Goal: Information Seeking & Learning: Learn about a topic

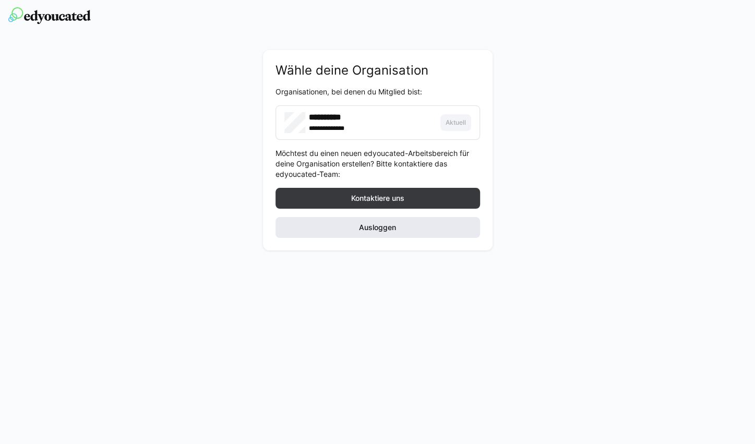
click at [353, 222] on span "Ausloggen" at bounding box center [377, 227] width 205 height 21
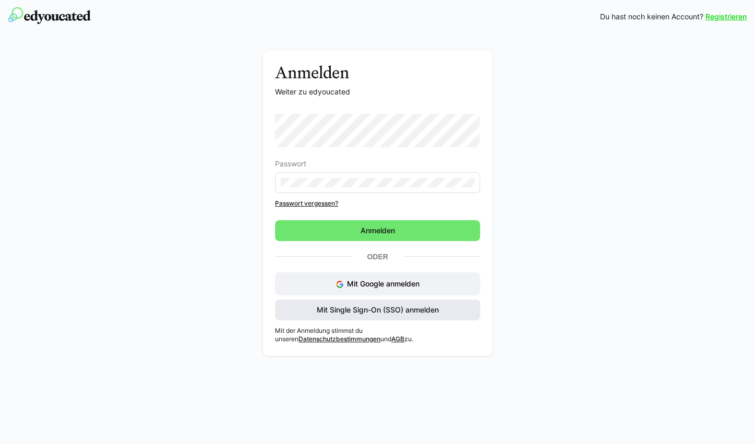
click at [347, 312] on span "Mit Single Sign-On (SSO) anmelden" at bounding box center [377, 310] width 125 height 10
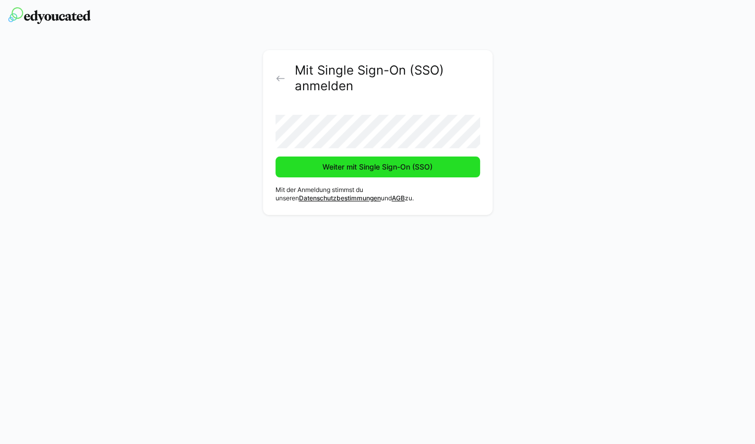
click at [363, 169] on span "Weiter mit Single Sign-On (SSO)" at bounding box center [377, 167] width 113 height 10
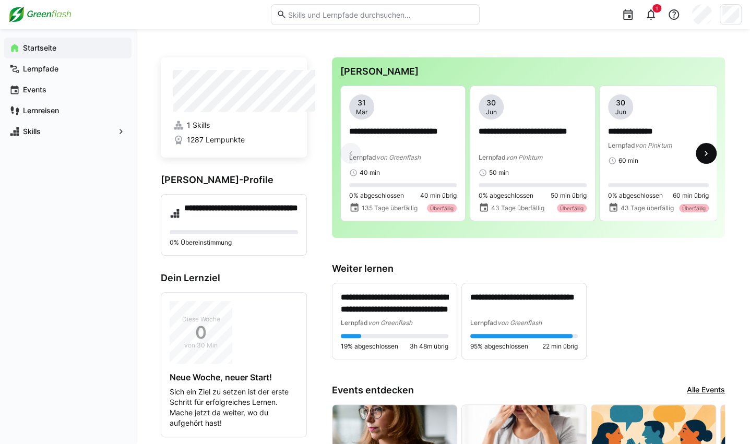
click at [712, 157] on span at bounding box center [706, 153] width 21 height 21
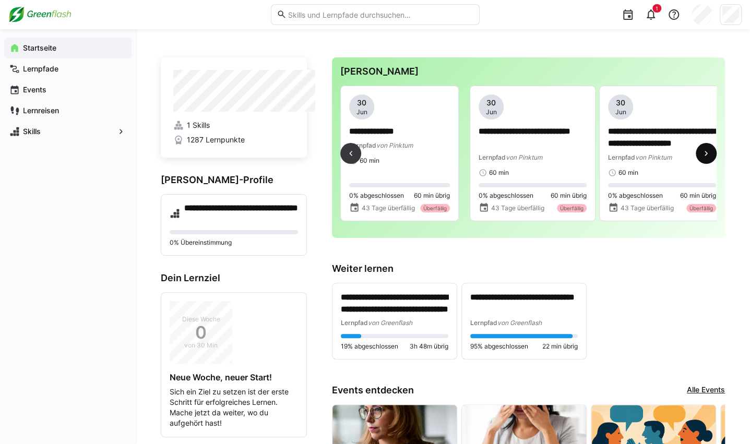
click at [710, 155] on eds-icon at bounding box center [706, 153] width 10 height 10
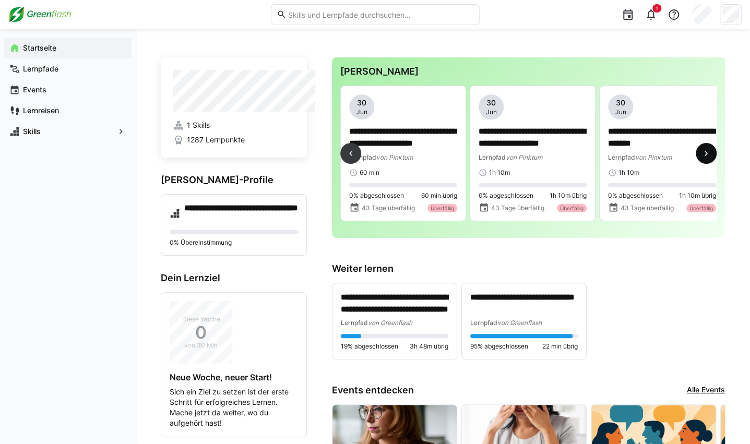
click at [710, 155] on eds-icon at bounding box center [706, 153] width 10 height 10
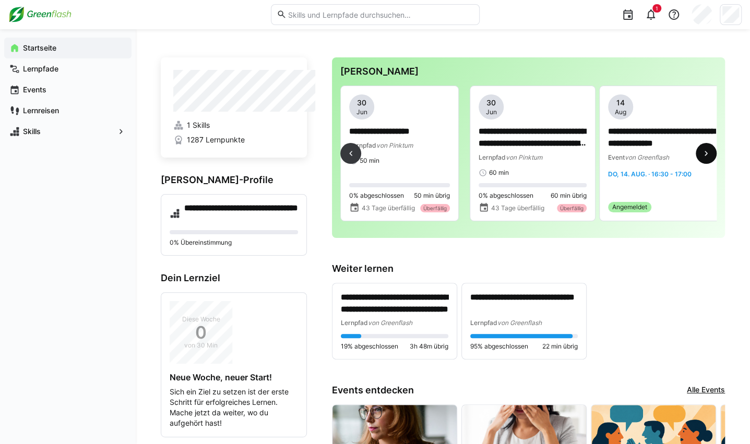
click at [710, 155] on eds-icon at bounding box center [706, 153] width 10 height 10
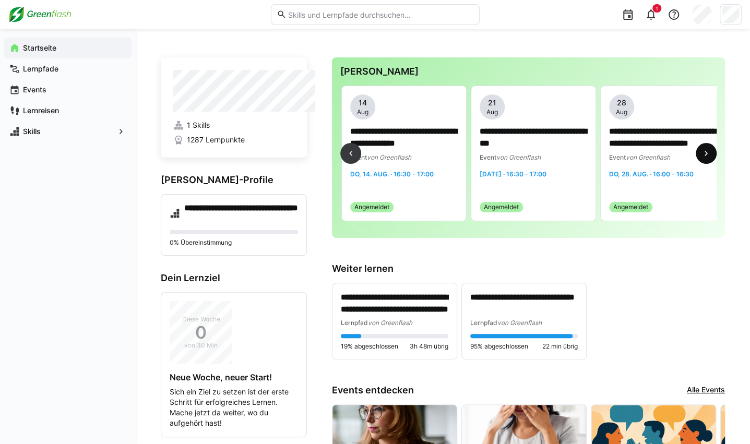
scroll to position [0, 1294]
click at [361, 155] on span at bounding box center [350, 153] width 21 height 21
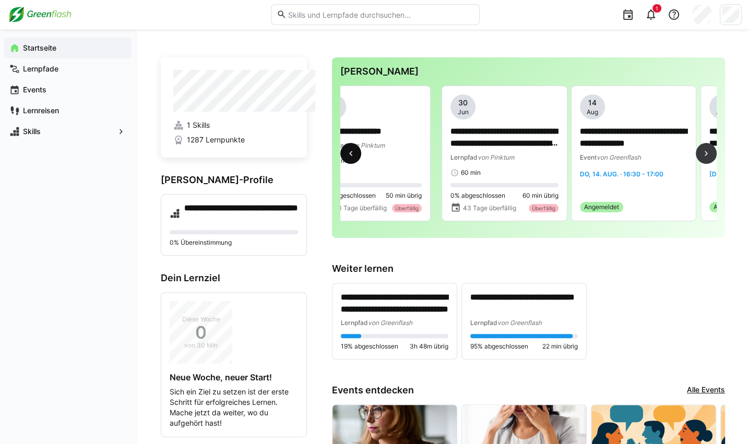
scroll to position [0, 1035]
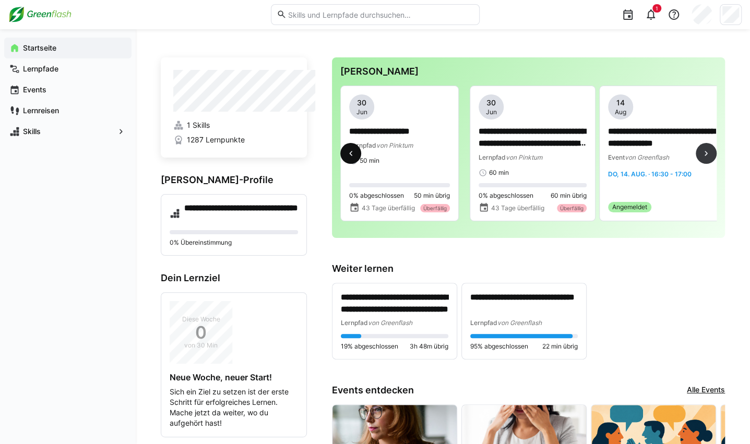
click at [361, 155] on span at bounding box center [350, 153] width 21 height 21
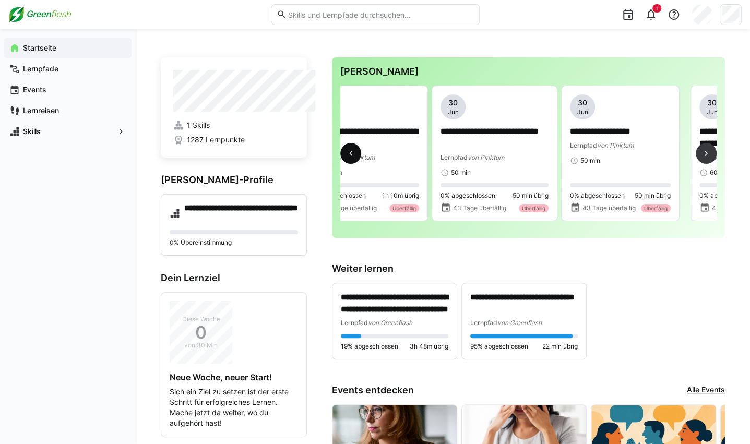
scroll to position [0, 776]
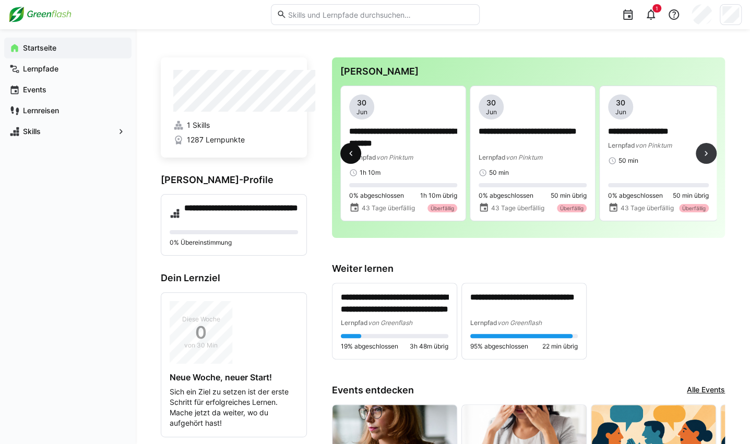
click at [361, 154] on span at bounding box center [350, 153] width 21 height 21
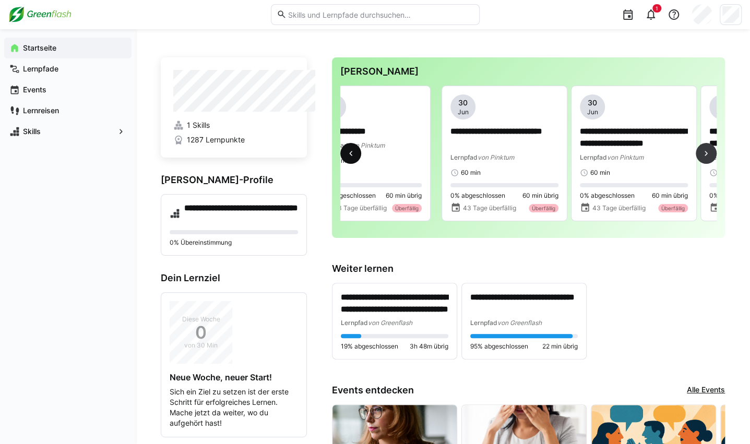
scroll to position [0, 259]
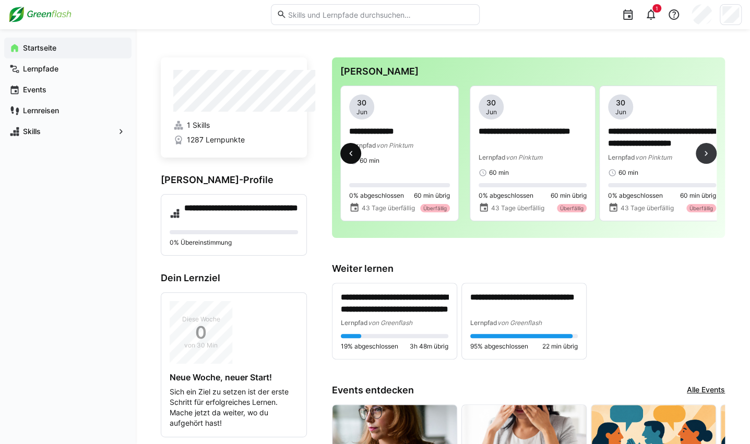
click at [361, 154] on span at bounding box center [350, 153] width 21 height 21
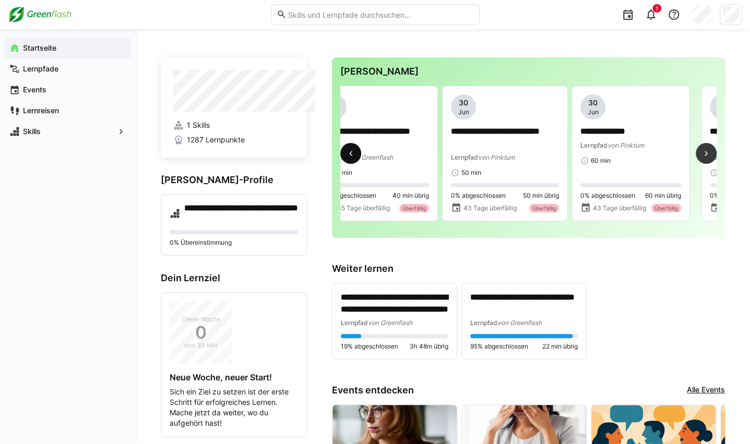
scroll to position [0, 0]
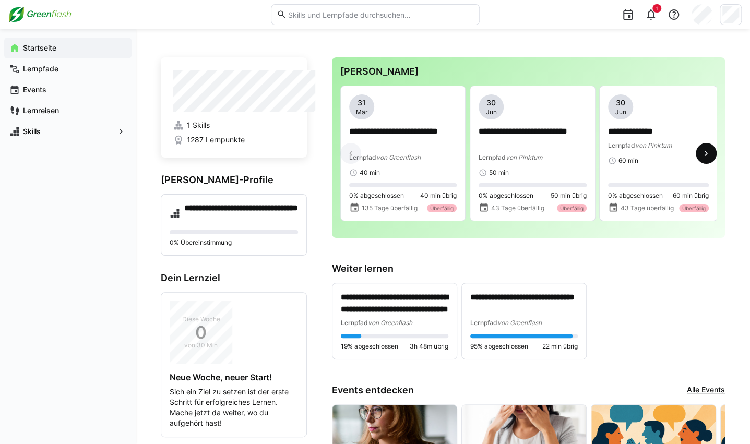
click at [711, 157] on eds-icon at bounding box center [706, 153] width 10 height 10
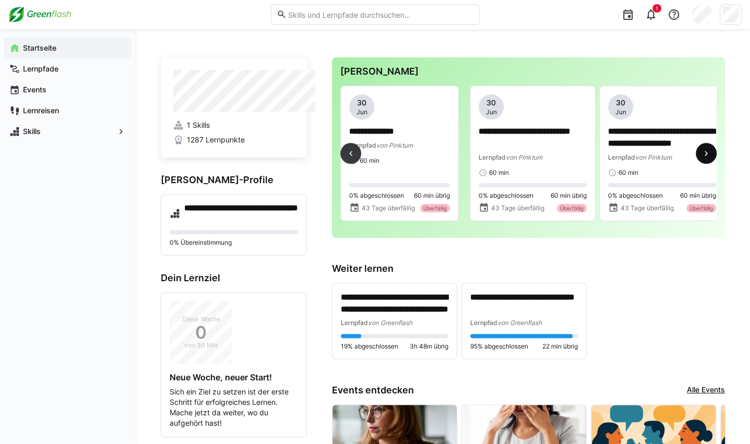
click at [711, 157] on eds-icon at bounding box center [706, 153] width 10 height 10
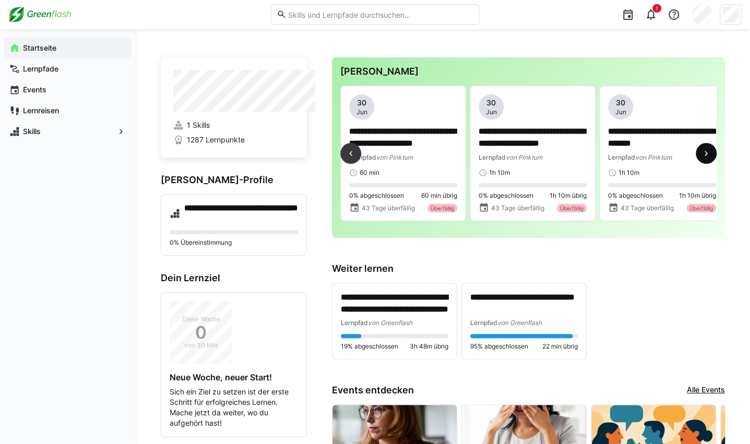
click at [711, 157] on eds-icon at bounding box center [706, 153] width 10 height 10
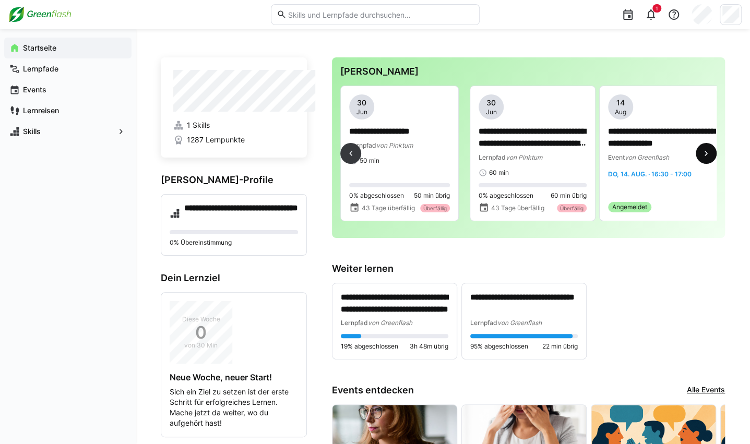
click at [711, 157] on eds-icon at bounding box center [706, 153] width 10 height 10
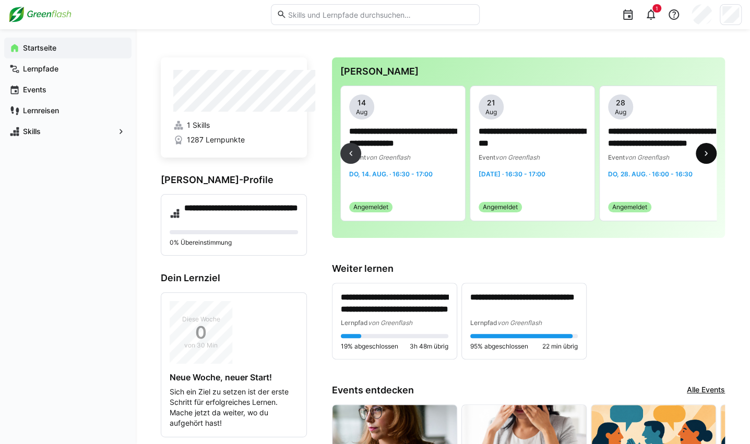
click at [711, 157] on eds-icon at bounding box center [706, 153] width 10 height 10
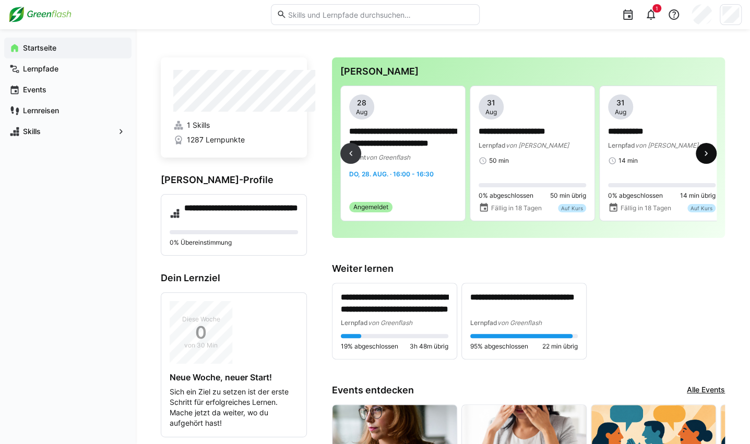
click at [711, 157] on eds-icon at bounding box center [706, 153] width 10 height 10
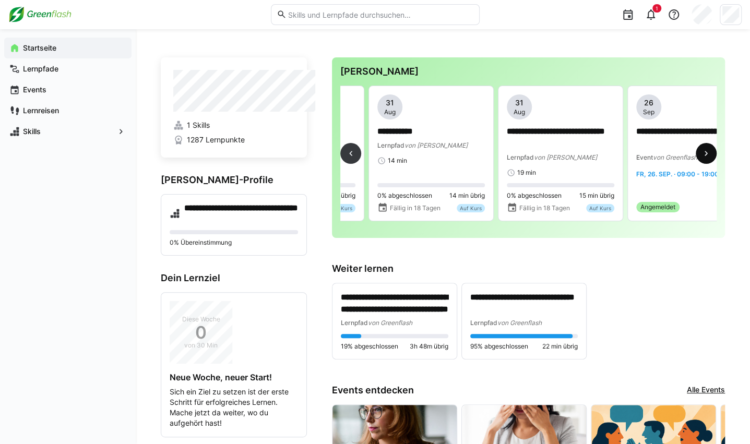
scroll to position [0, 1812]
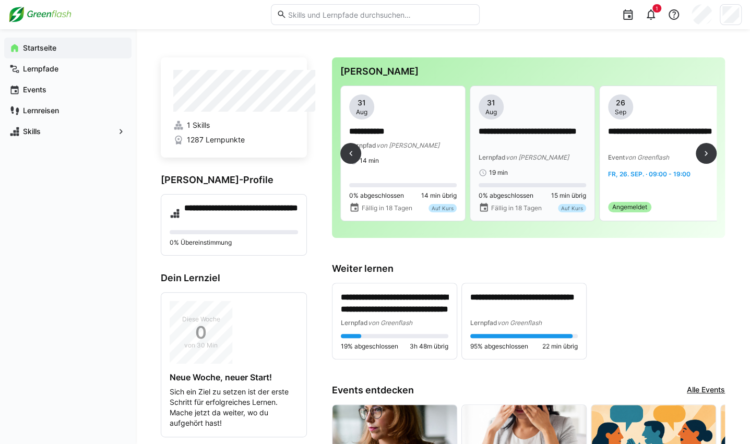
click at [566, 158] on span "von [PERSON_NAME]" at bounding box center [537, 157] width 63 height 8
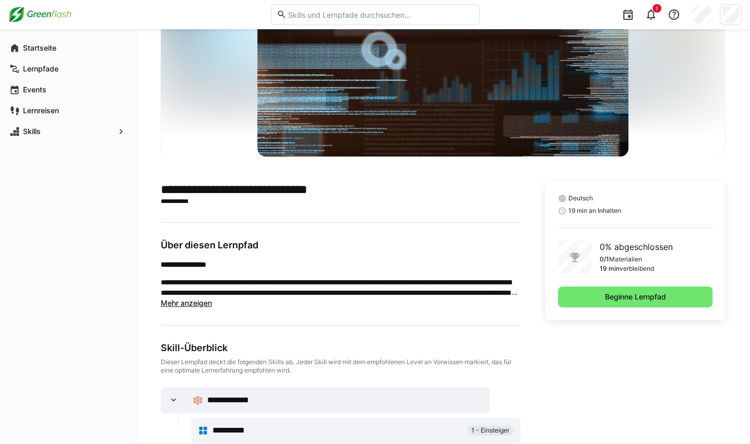
scroll to position [130, 0]
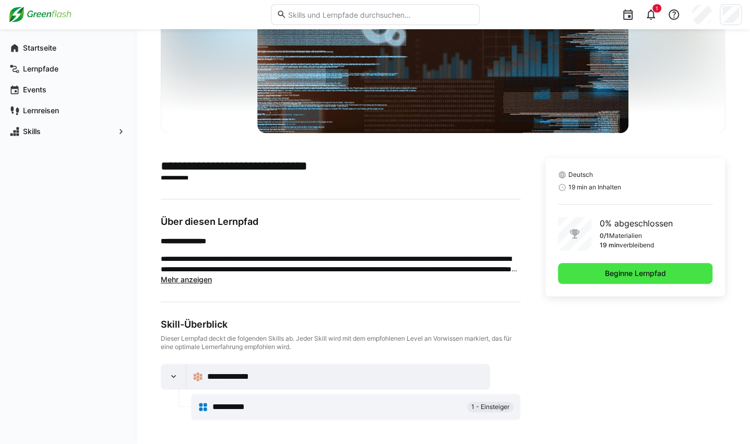
click at [606, 272] on span "Beginne Lernpfad" at bounding box center [635, 273] width 64 height 10
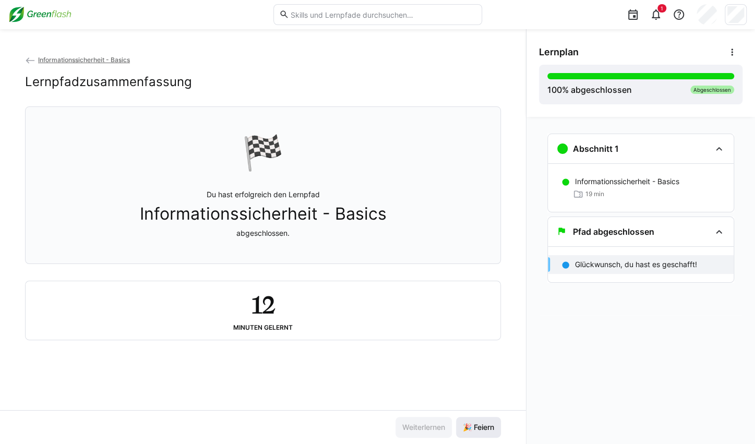
click at [488, 428] on span "🎉 Feiern" at bounding box center [478, 427] width 34 height 10
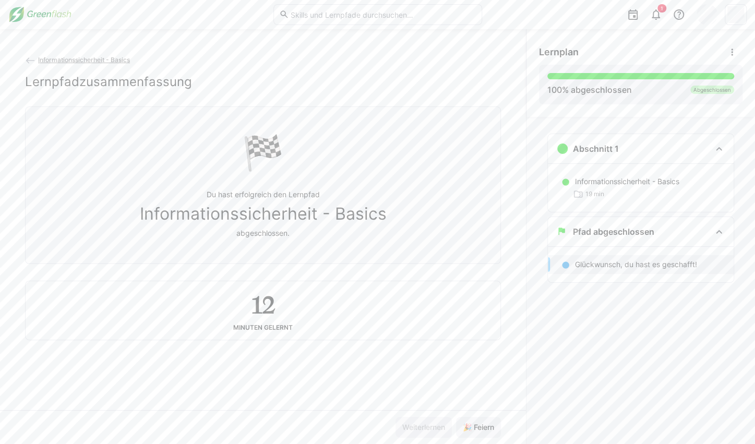
click at [58, 58] on span "Informationssicherheit - Basics" at bounding box center [84, 60] width 92 height 8
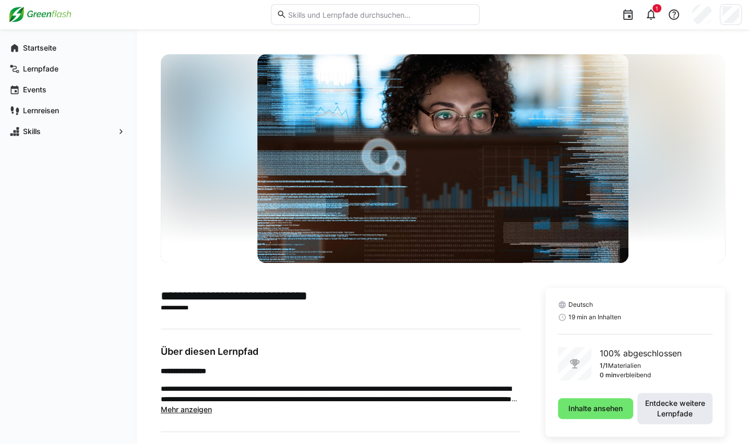
click at [687, 409] on span "Entdecke weitere Lernpfade" at bounding box center [674, 408] width 65 height 21
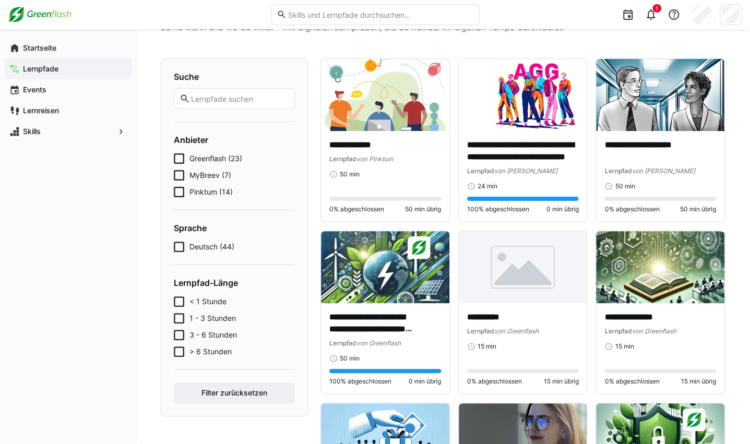
scroll to position [69, 0]
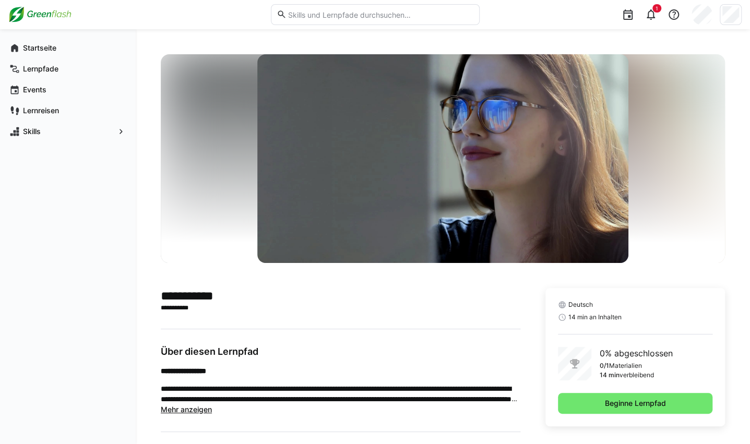
scroll to position [34, 0]
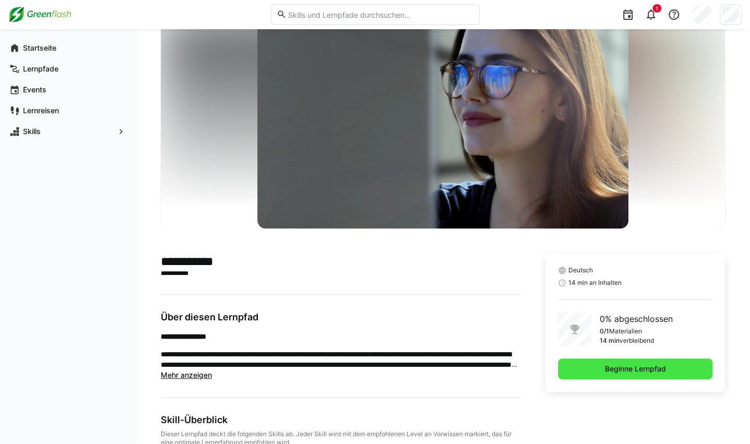
click at [603, 364] on span "Beginne Lernpfad" at bounding box center [635, 369] width 64 height 10
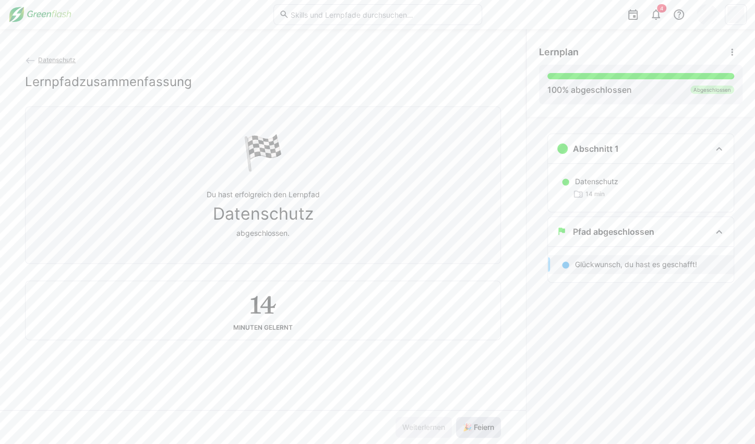
click at [489, 423] on span "🎉 Feiern" at bounding box center [478, 427] width 34 height 10
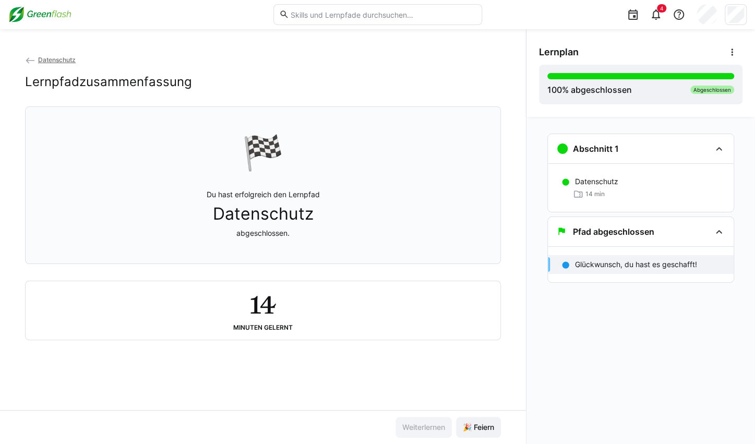
click at [614, 262] on p "Glückwunsch, du hast es geschafft!" at bounding box center [636, 264] width 122 height 10
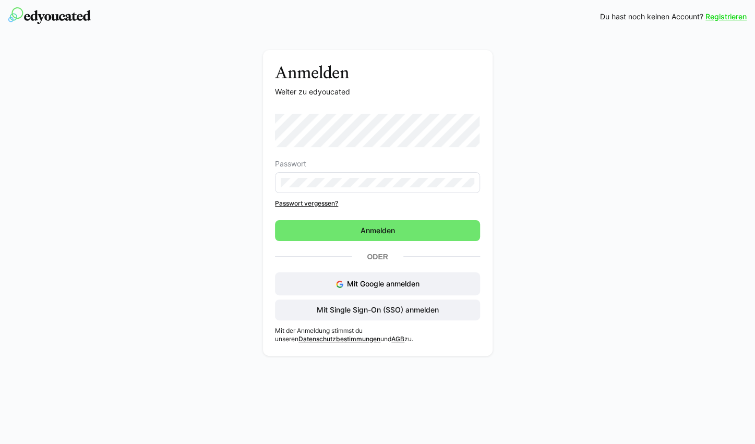
click at [335, 335] on p "Mit der Anmeldung stimmst du unseren Datenschutzbestimmungen und AGB zu." at bounding box center [377, 335] width 205 height 17
click at [337, 311] on span "Mit Single Sign-On (SSO) anmelden" at bounding box center [377, 310] width 125 height 10
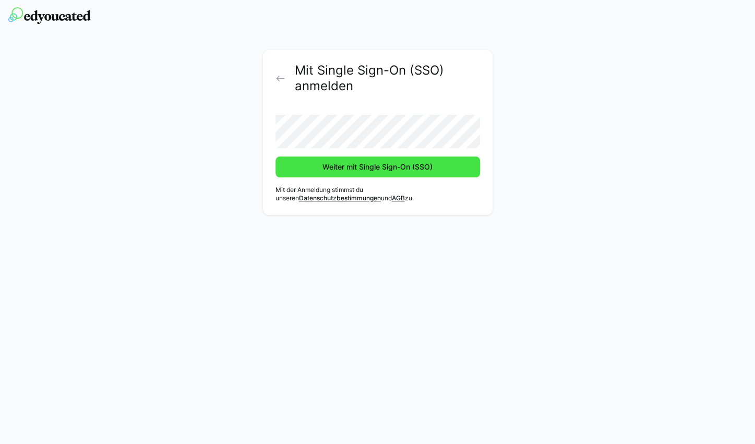
click at [369, 162] on span "Weiter mit Single Sign-On (SSO)" at bounding box center [377, 167] width 113 height 10
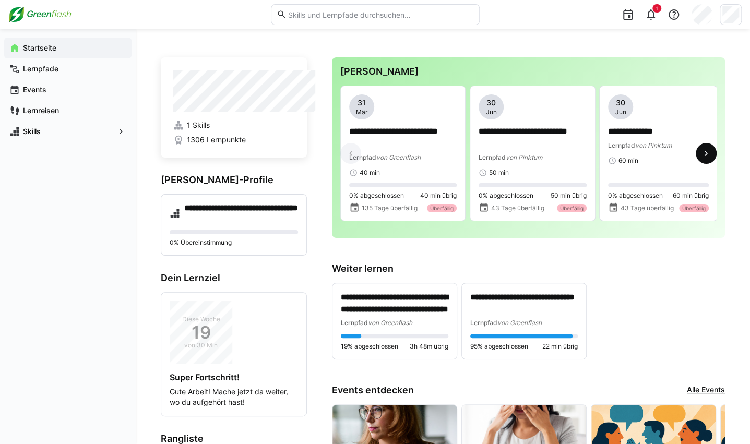
click at [712, 158] on span at bounding box center [706, 153] width 21 height 21
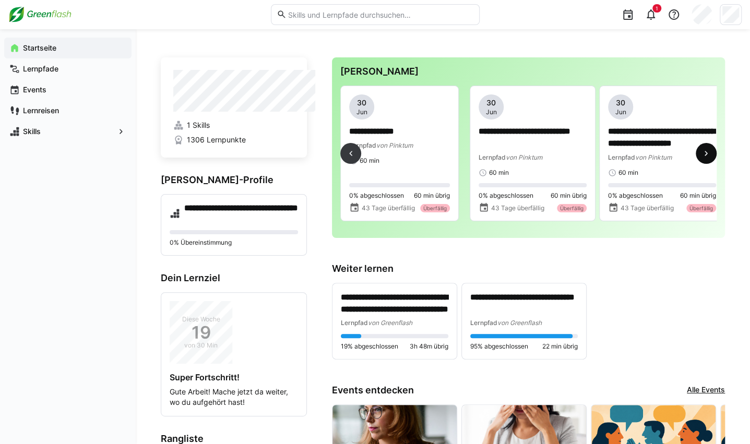
click at [712, 158] on span at bounding box center [706, 153] width 21 height 21
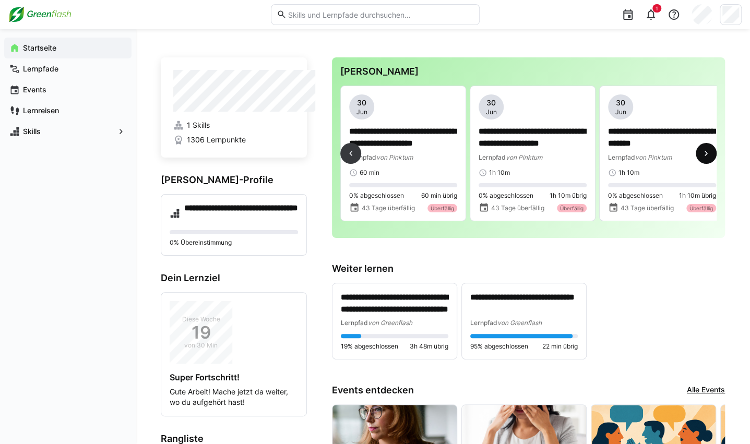
click at [712, 158] on span at bounding box center [706, 153] width 21 height 21
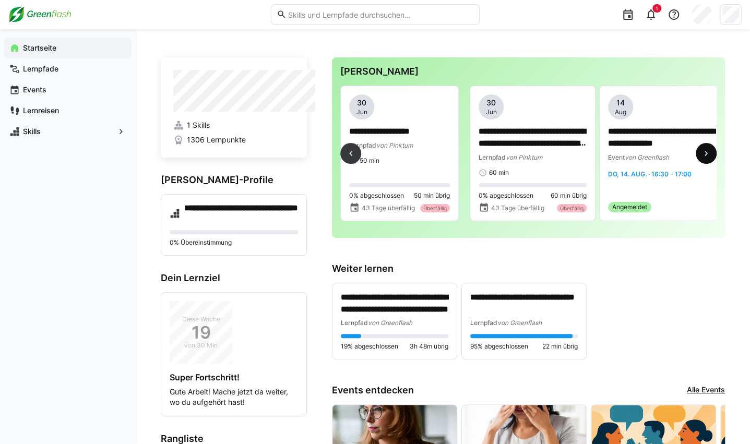
click at [712, 158] on span at bounding box center [706, 153] width 21 height 21
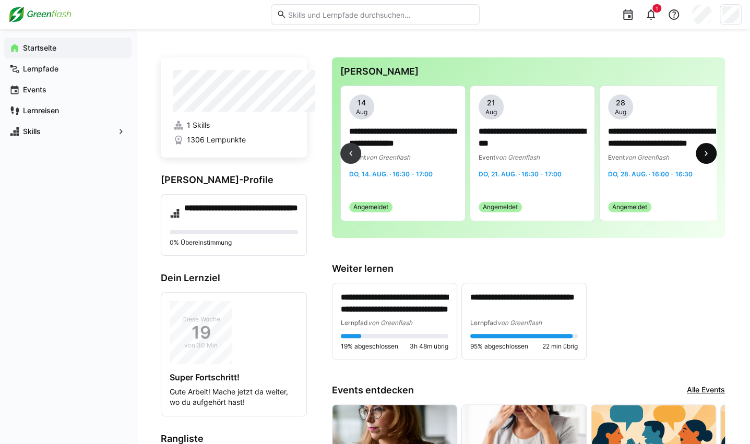
click at [712, 158] on span at bounding box center [706, 153] width 21 height 21
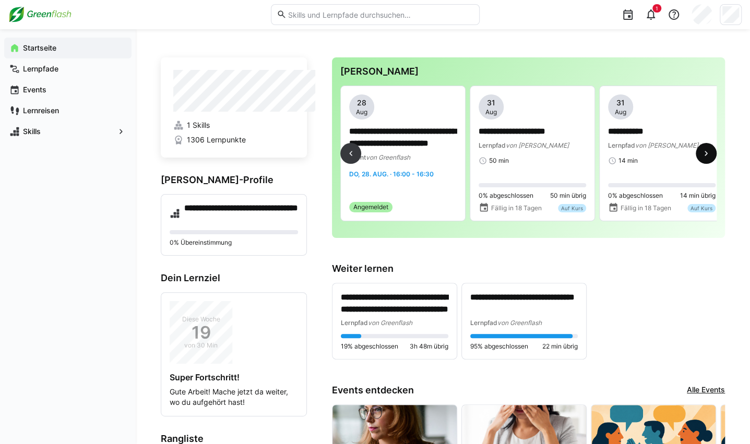
click at [712, 158] on span at bounding box center [706, 153] width 21 height 21
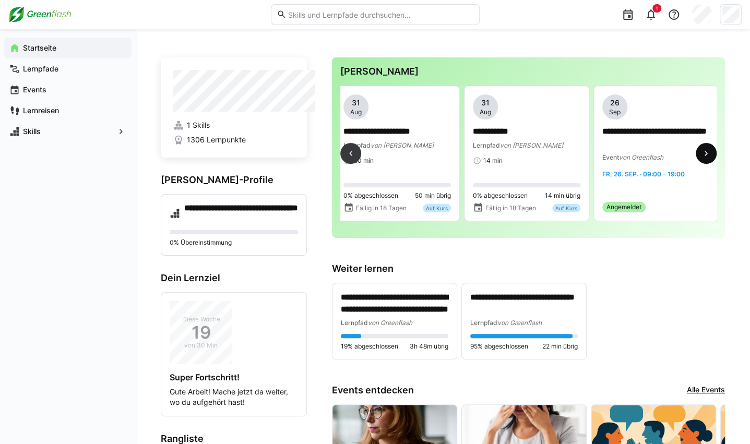
scroll to position [0, 1812]
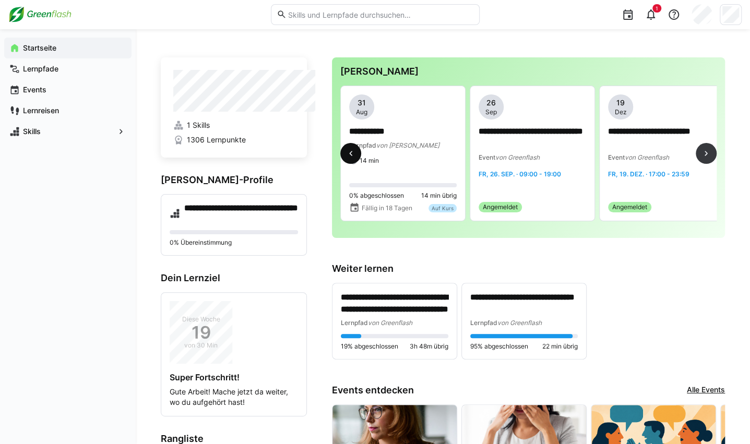
click at [361, 153] on span at bounding box center [350, 153] width 21 height 21
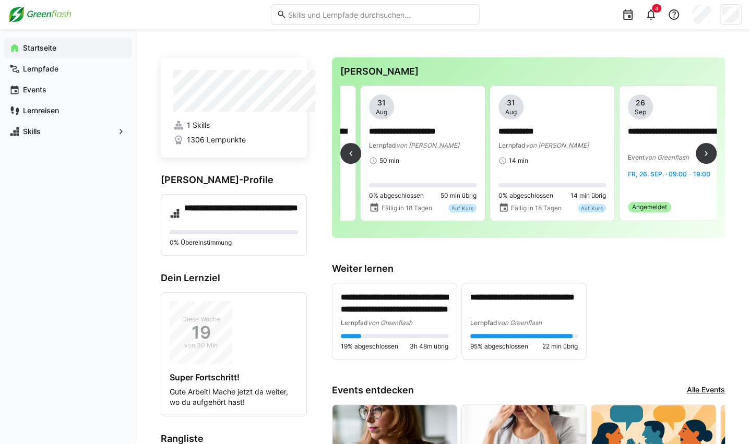
scroll to position [0, 1658]
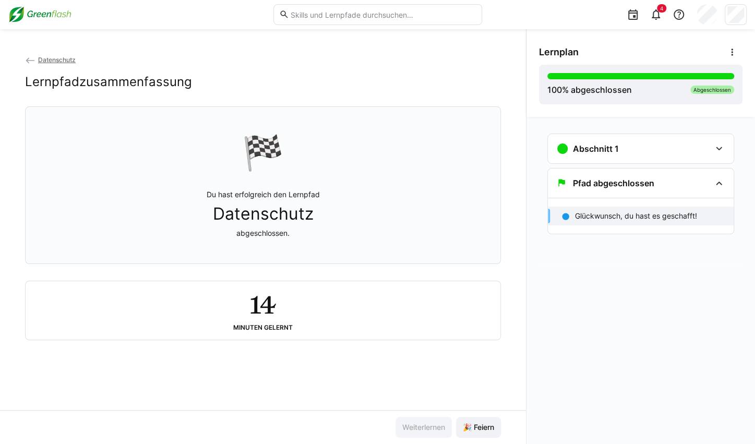
click at [52, 14] on img at bounding box center [39, 14] width 63 height 17
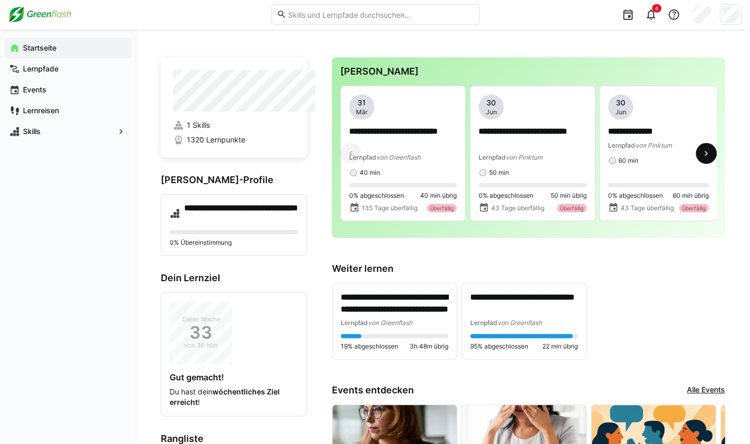
click at [706, 153] on eds-icon at bounding box center [706, 153] width 10 height 10
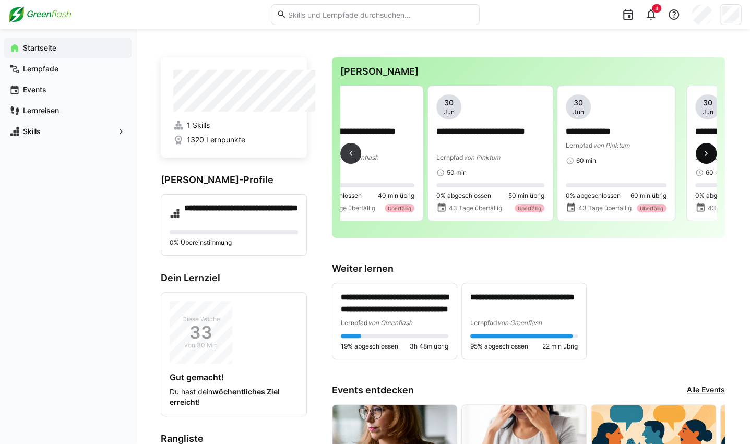
click at [706, 153] on eds-icon at bounding box center [706, 153] width 10 height 10
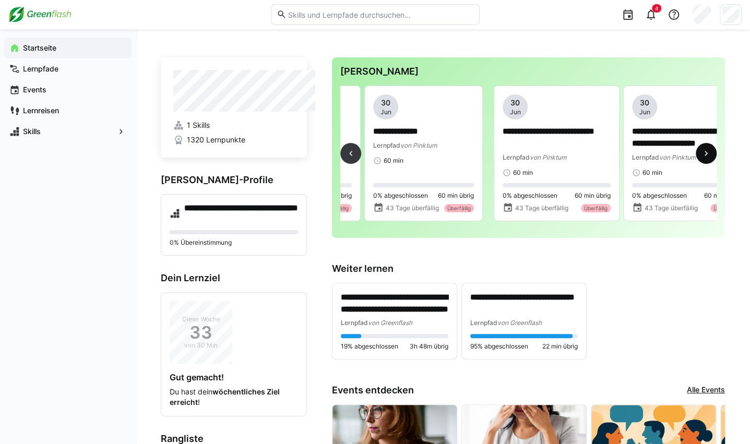
click at [706, 153] on eds-icon at bounding box center [706, 153] width 10 height 10
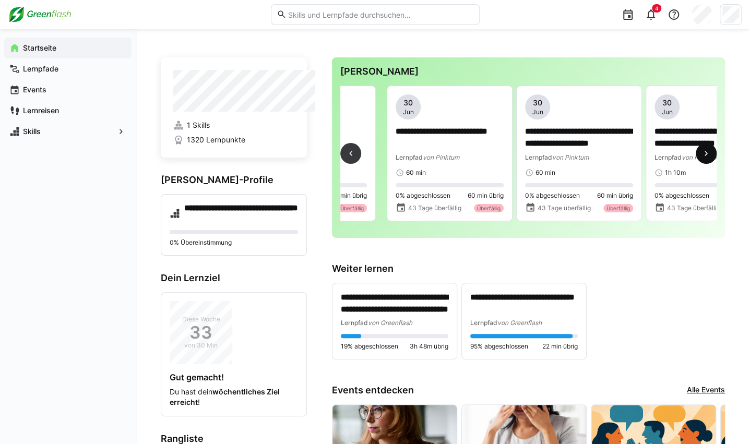
click at [706, 153] on eds-icon at bounding box center [706, 153] width 10 height 10
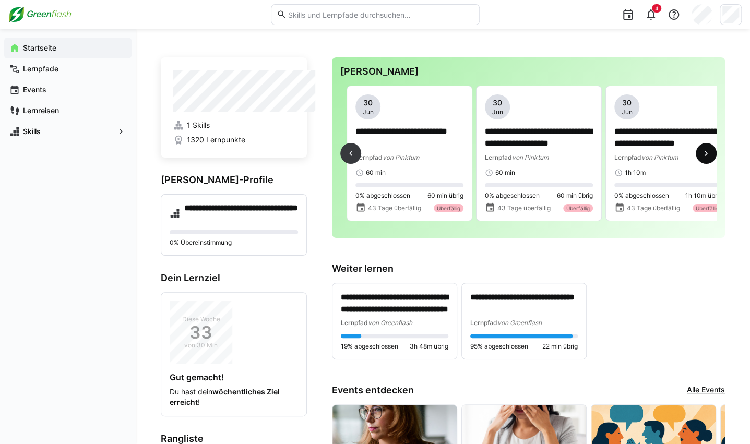
click at [706, 153] on eds-icon at bounding box center [706, 153] width 10 height 10
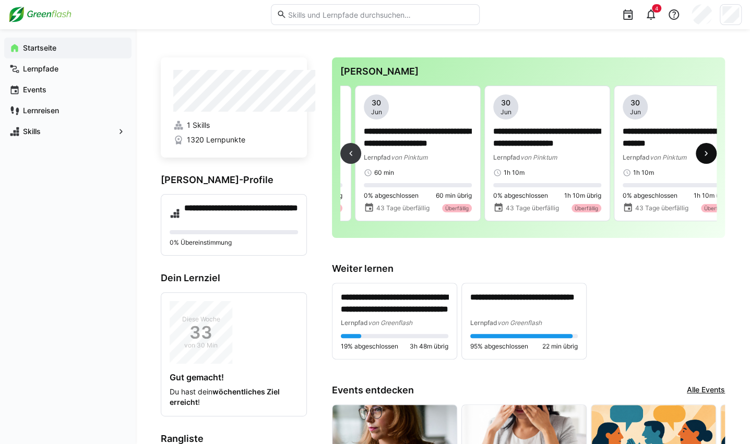
click at [706, 153] on eds-icon at bounding box center [706, 153] width 10 height 10
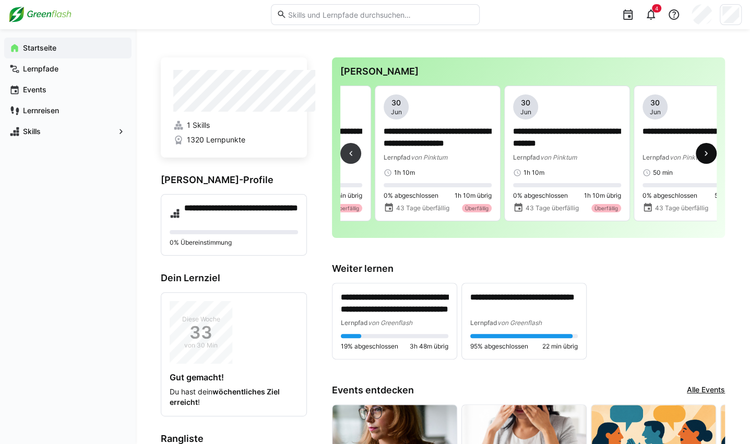
click at [706, 153] on eds-icon at bounding box center [706, 153] width 10 height 10
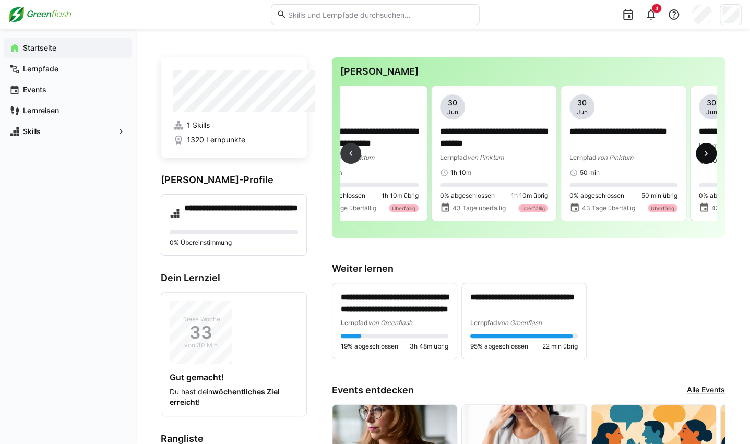
click at [706, 153] on eds-icon at bounding box center [706, 153] width 10 height 10
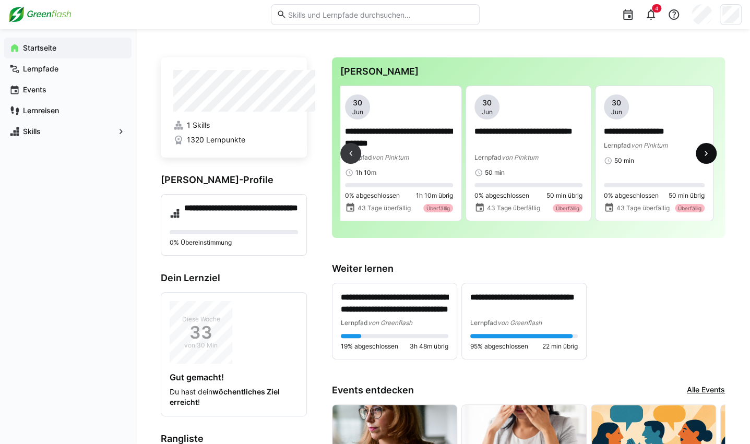
click at [706, 153] on eds-icon at bounding box center [706, 153] width 10 height 10
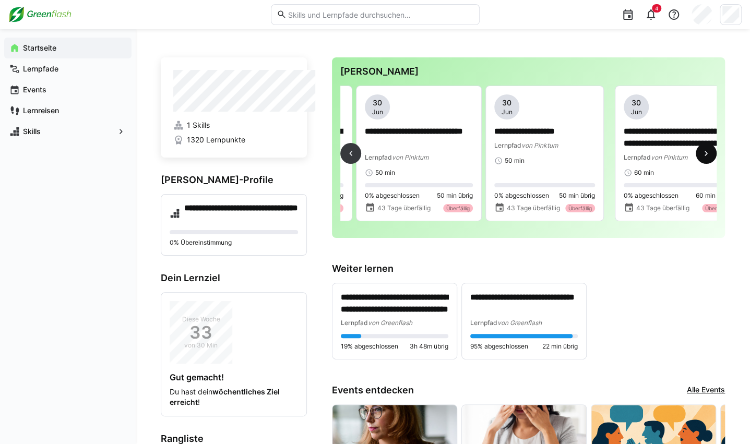
click at [706, 153] on eds-icon at bounding box center [706, 153] width 10 height 10
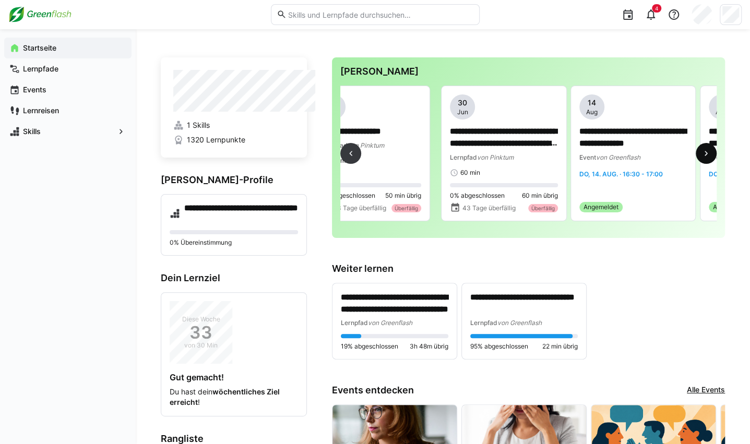
click at [706, 153] on eds-icon at bounding box center [706, 153] width 10 height 10
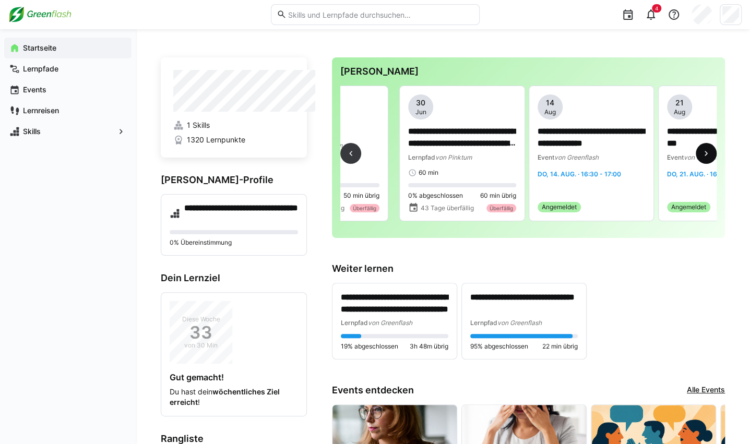
click at [706, 153] on eds-icon at bounding box center [706, 153] width 10 height 10
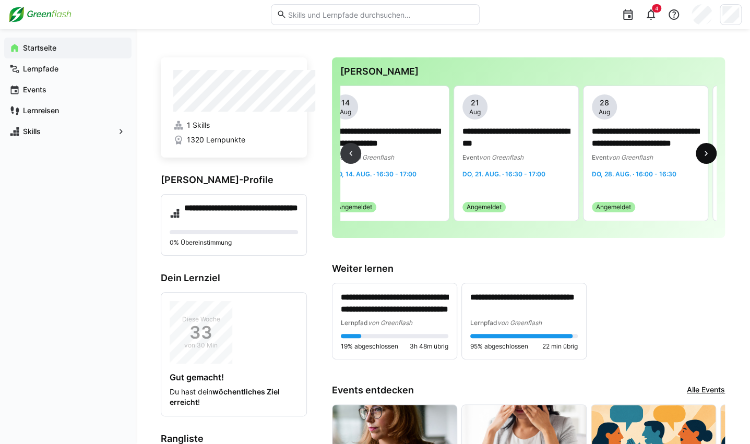
click at [706, 153] on eds-icon at bounding box center [706, 153] width 10 height 10
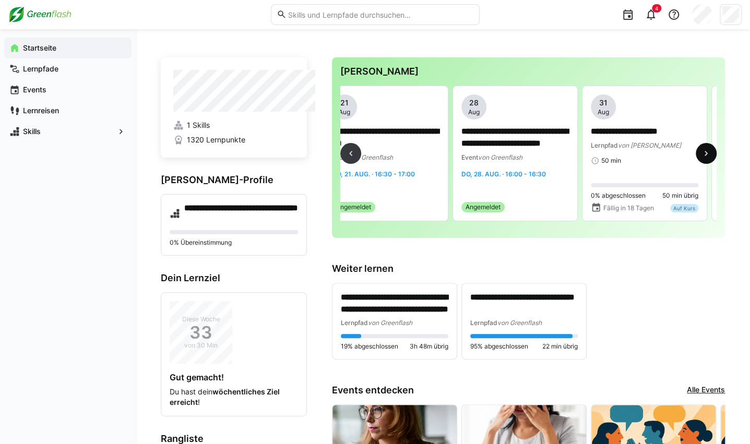
click at [706, 153] on eds-icon at bounding box center [706, 153] width 10 height 10
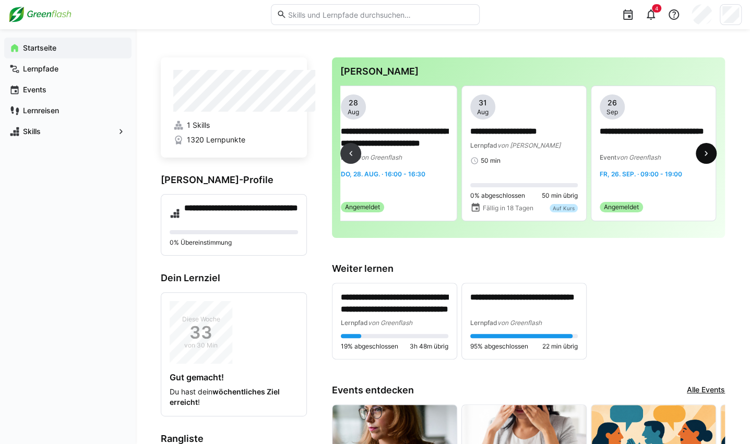
click at [706, 153] on eds-icon at bounding box center [706, 153] width 10 height 10
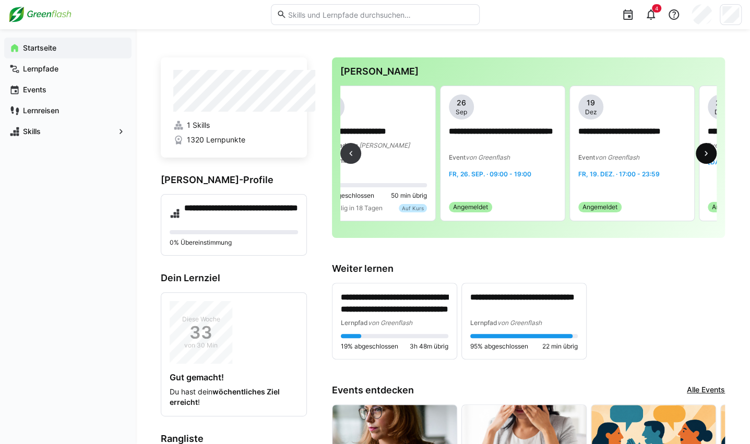
click at [706, 153] on eds-icon at bounding box center [706, 153] width 10 height 10
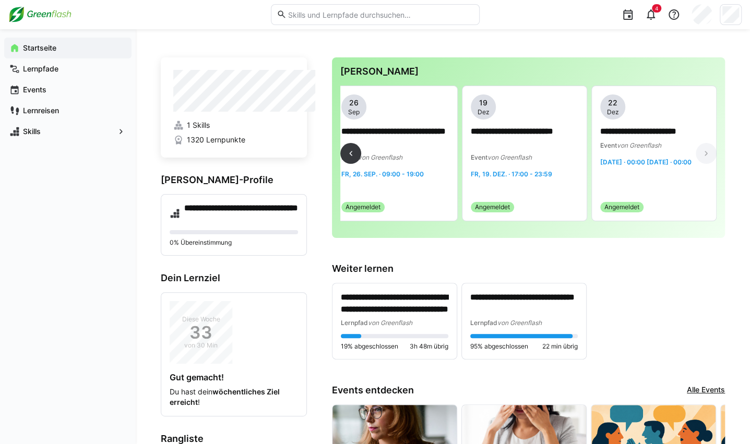
scroll to position [0, 1840]
click at [356, 158] on eds-icon at bounding box center [350, 153] width 10 height 10
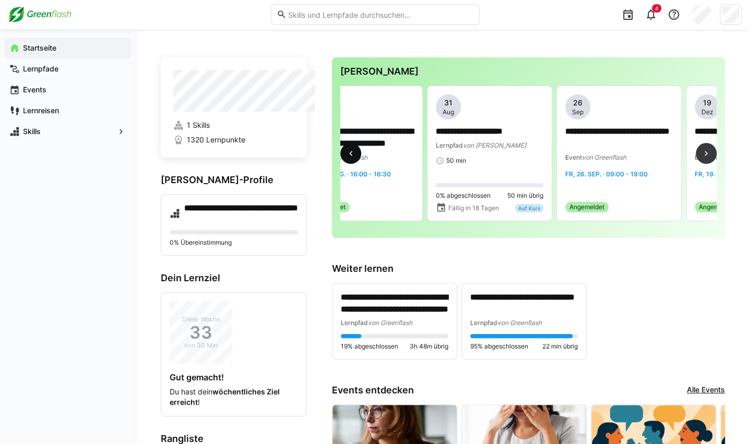
scroll to position [0, 1553]
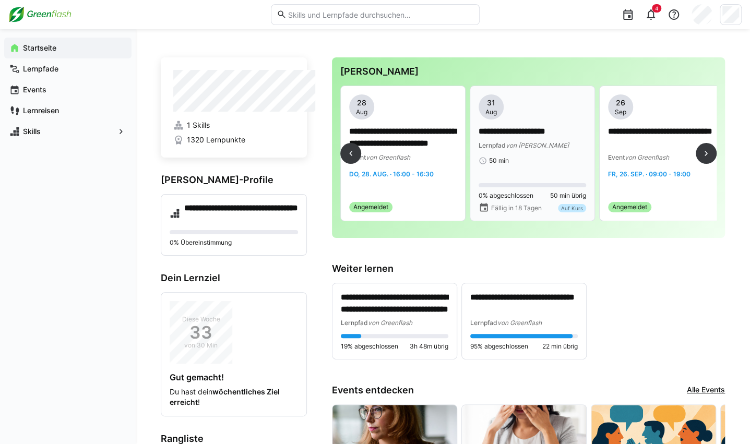
click at [537, 168] on div "**********" at bounding box center [531, 153] width 107 height 118
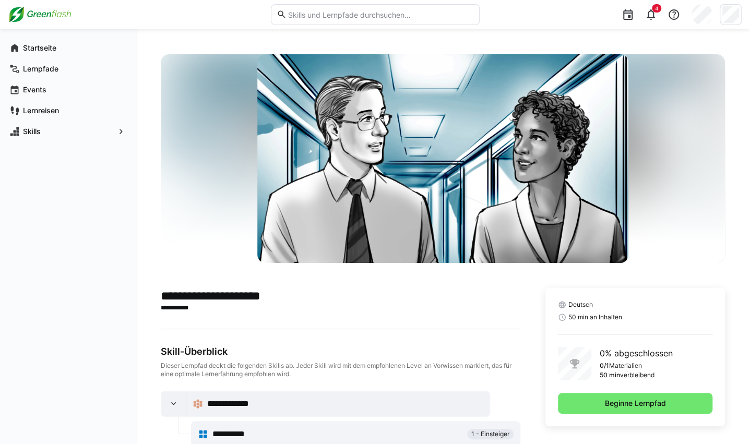
scroll to position [27, 0]
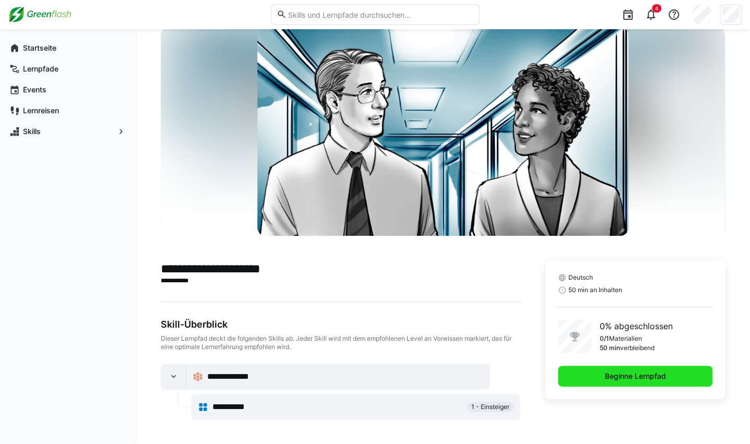
click at [562, 376] on span "Beginne Lernpfad" at bounding box center [635, 376] width 154 height 21
